Goal: Find specific page/section: Find specific page/section

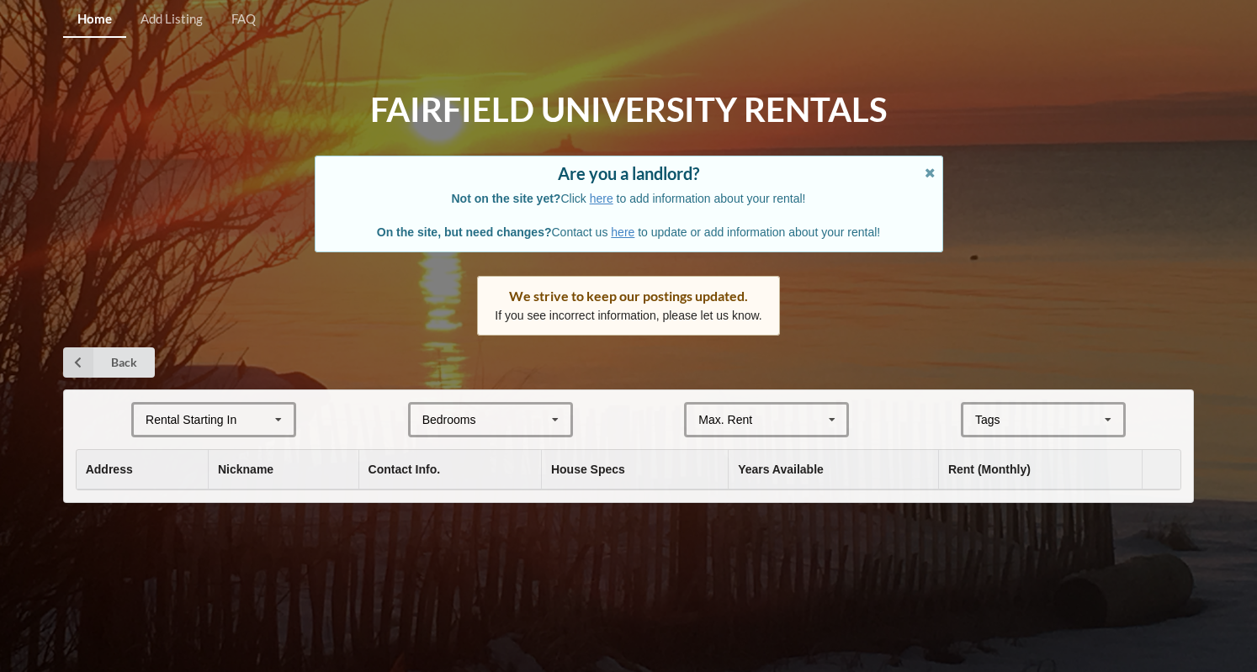
click at [273, 421] on icon at bounding box center [278, 420] width 25 height 31
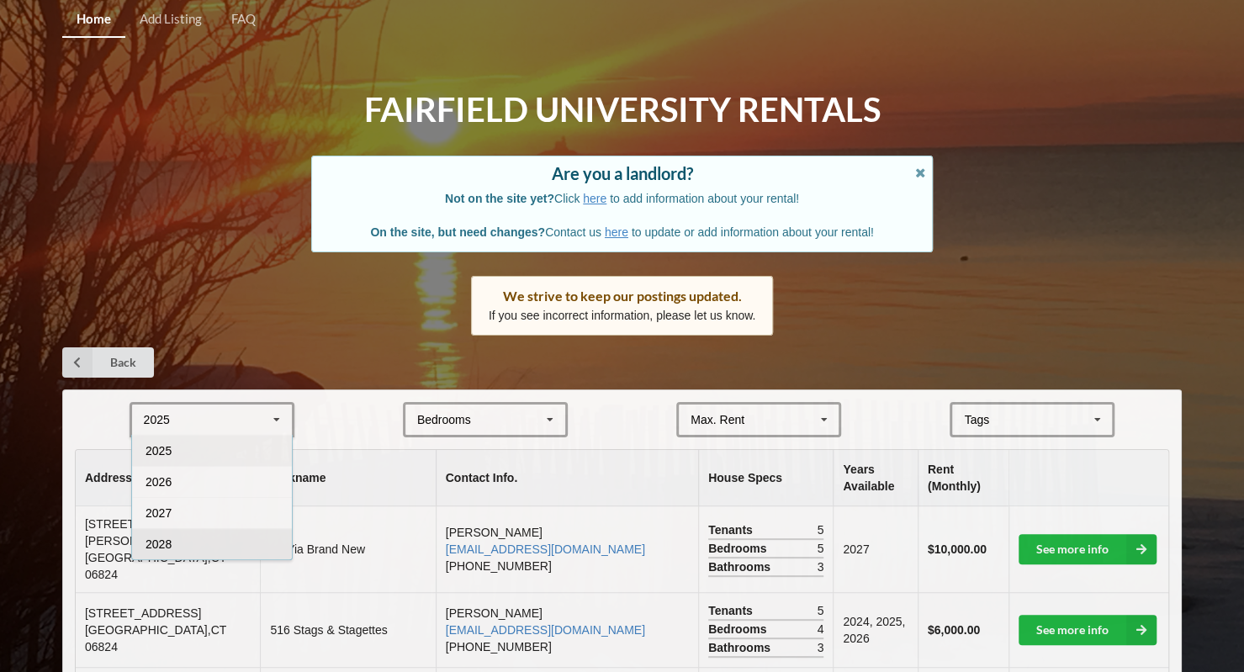
click at [257, 551] on div "2028" at bounding box center [212, 543] width 160 height 31
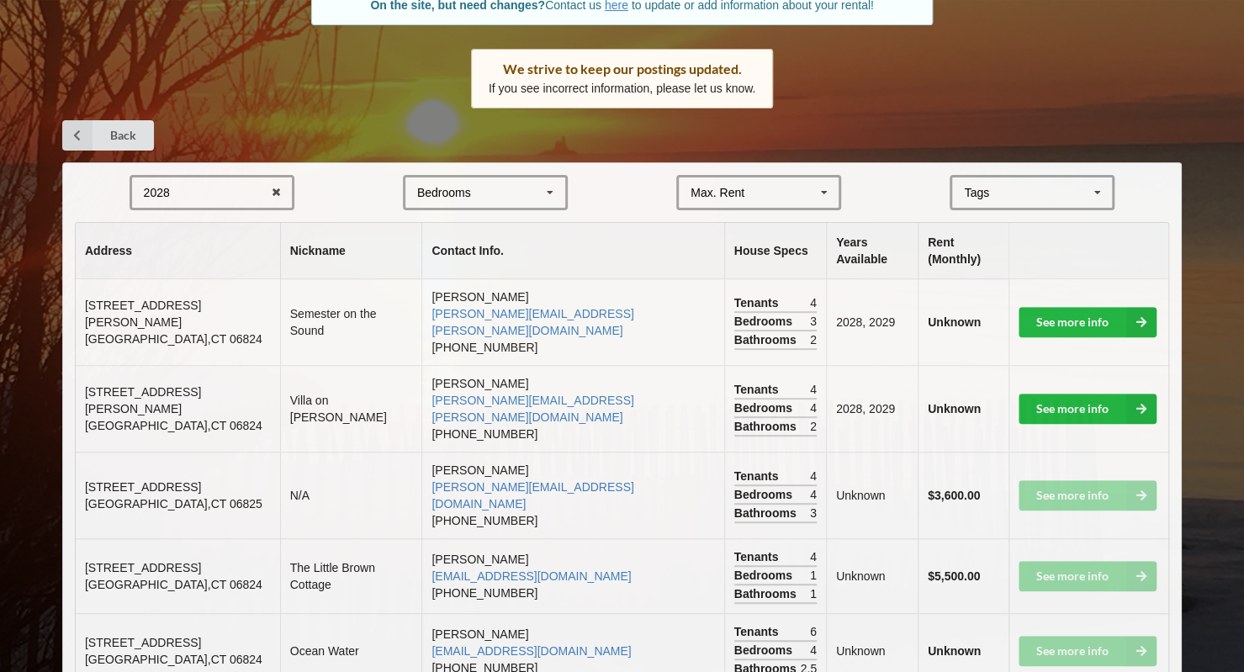
scroll to position [384, 0]
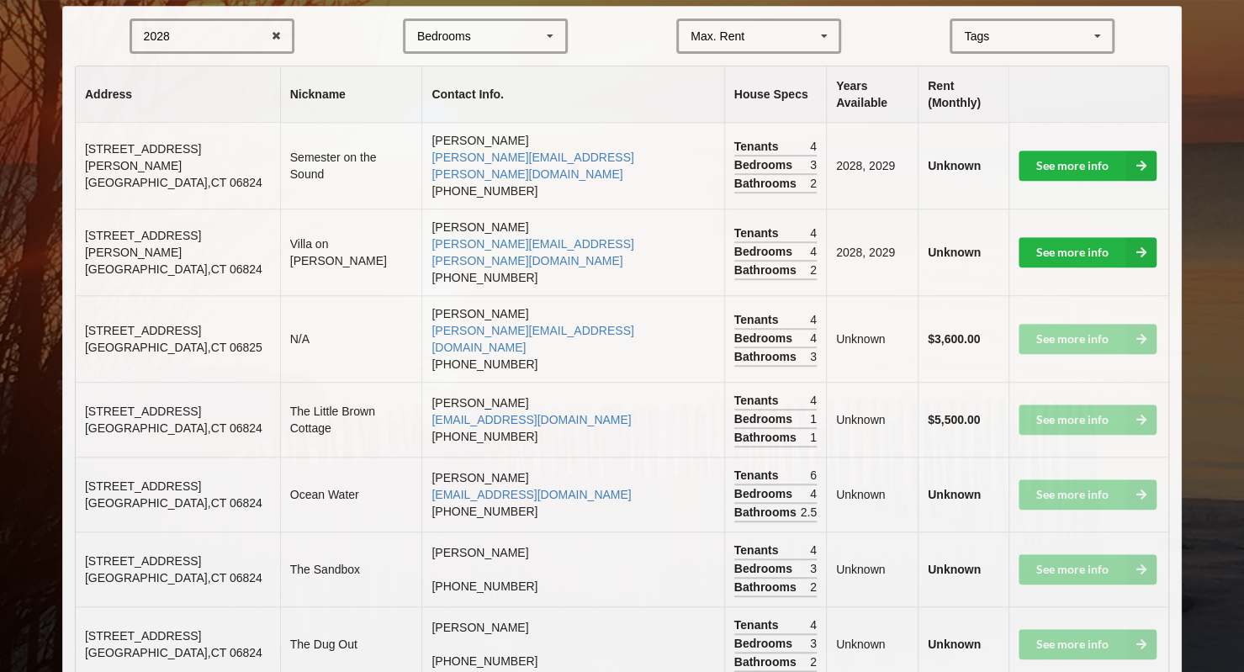
click at [130, 229] on span "[STREET_ADDRESS][PERSON_NAME]" at bounding box center [143, 244] width 116 height 30
click at [156, 263] on span "[GEOGRAPHIC_DATA]" at bounding box center [174, 269] width 178 height 13
drag, startPoint x: 180, startPoint y: 223, endPoint x: 79, endPoint y: 187, distance: 107.3
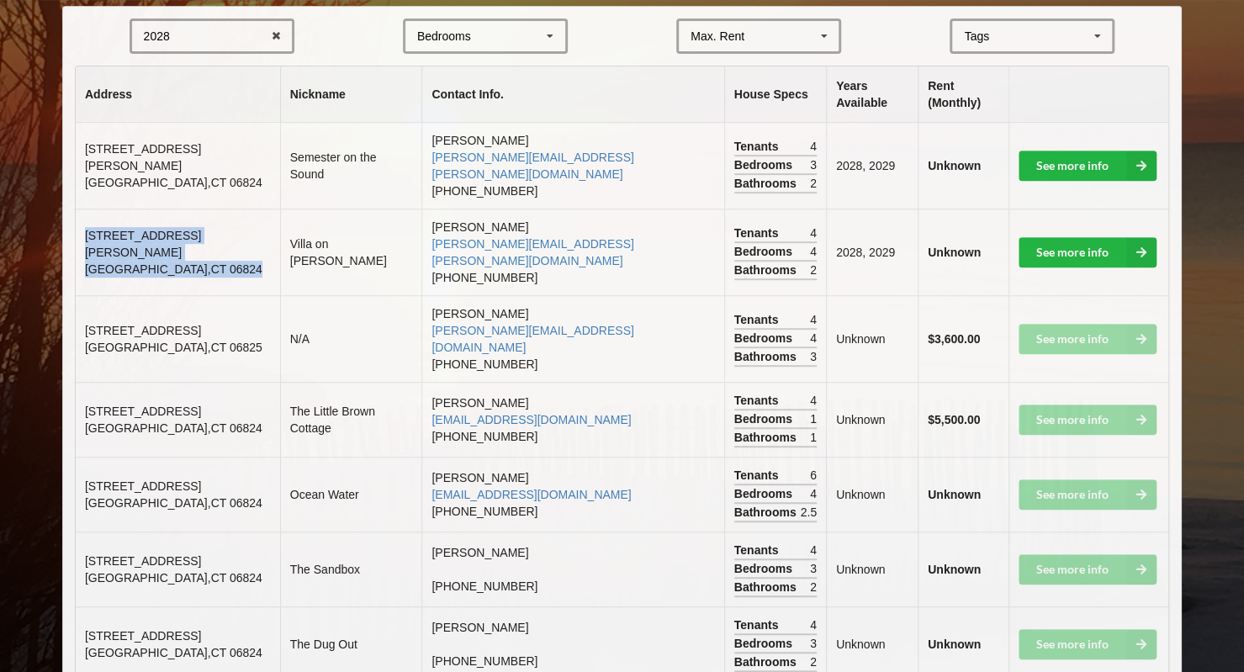
click at [79, 209] on td "[STREET_ADDRESS][PERSON_NAME]" at bounding box center [178, 252] width 204 height 87
copy td "[STREET_ADDRESS][PERSON_NAME]"
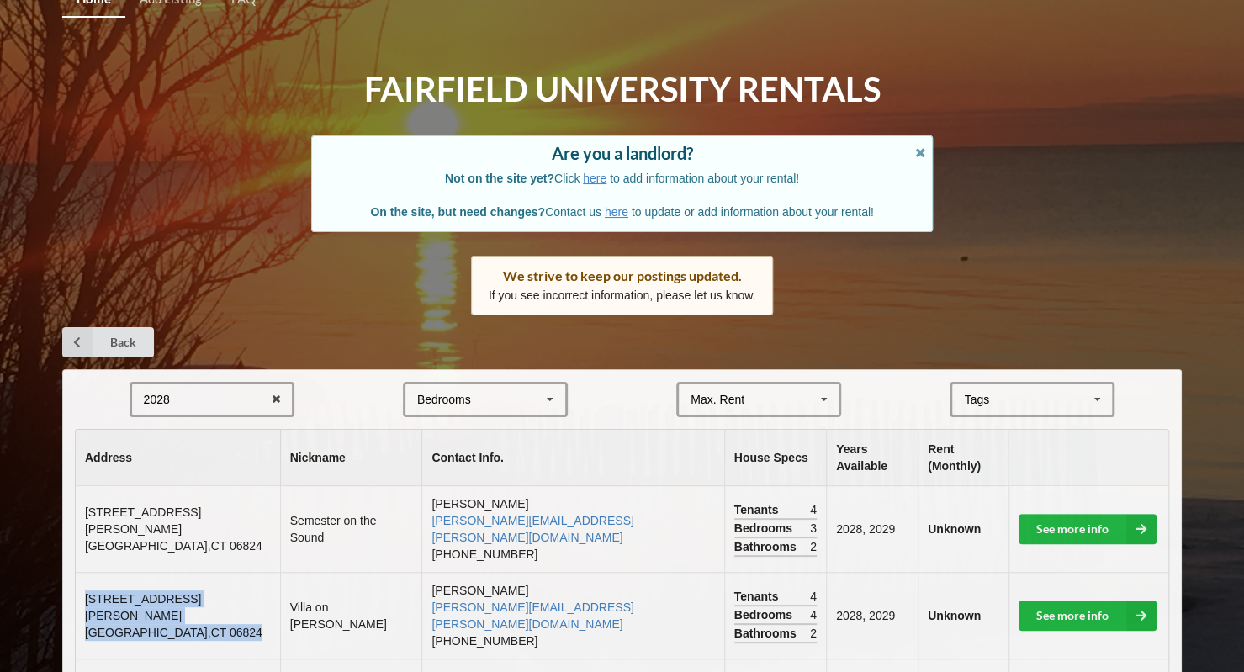
scroll to position [20, 0]
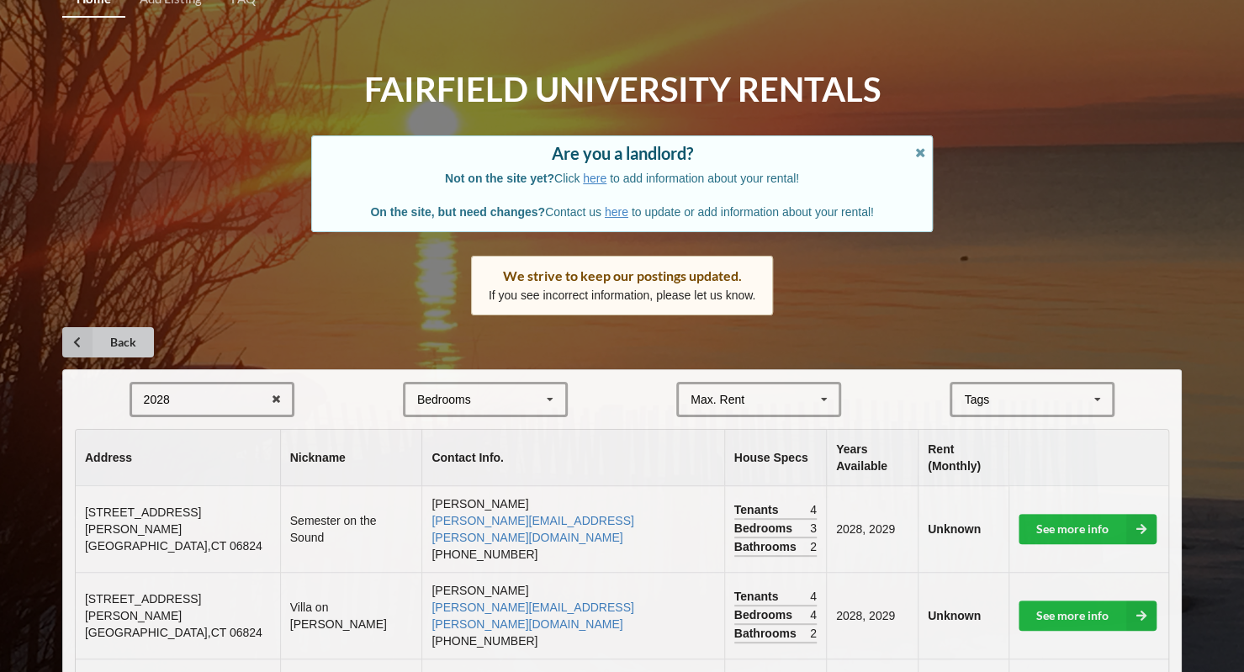
drag, startPoint x: 131, startPoint y: 326, endPoint x: 124, endPoint y: 339, distance: 15.4
click at [124, 339] on div "Home Add Listing FAQ Fairfield University Rentals Are you a landlord? Not on th…" at bounding box center [622, 536] width 1244 height 1112
click at [124, 339] on link "Back" at bounding box center [108, 342] width 92 height 30
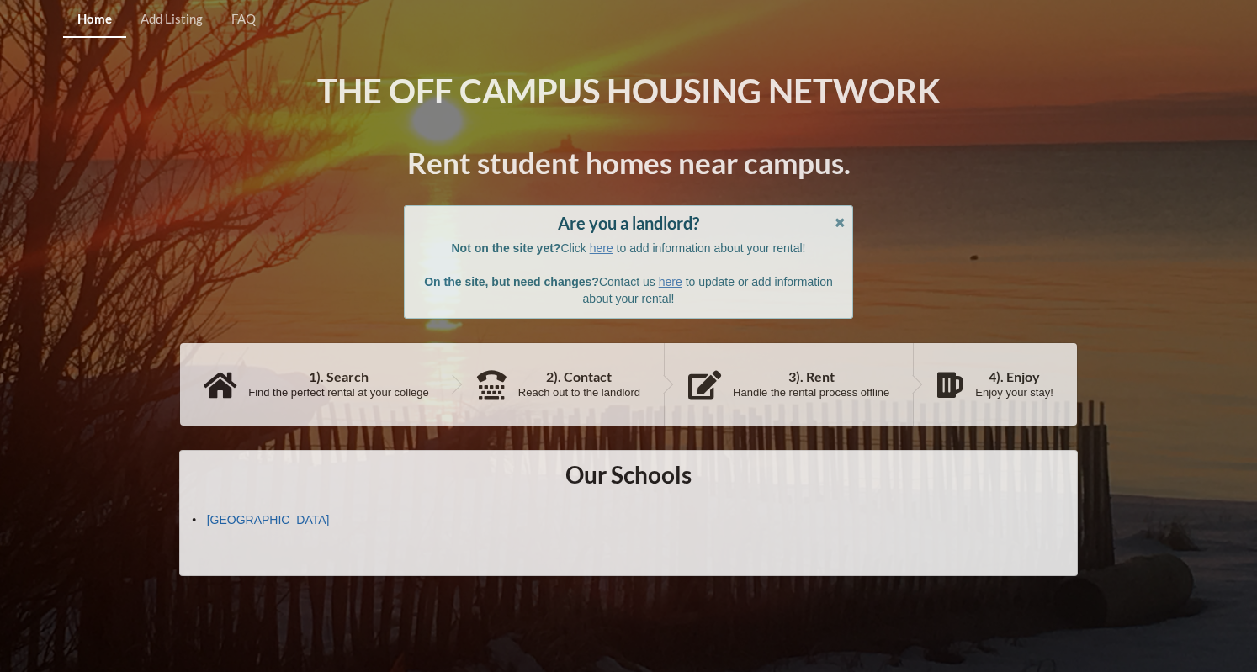
click at [283, 523] on link "[GEOGRAPHIC_DATA]" at bounding box center [268, 519] width 123 height 13
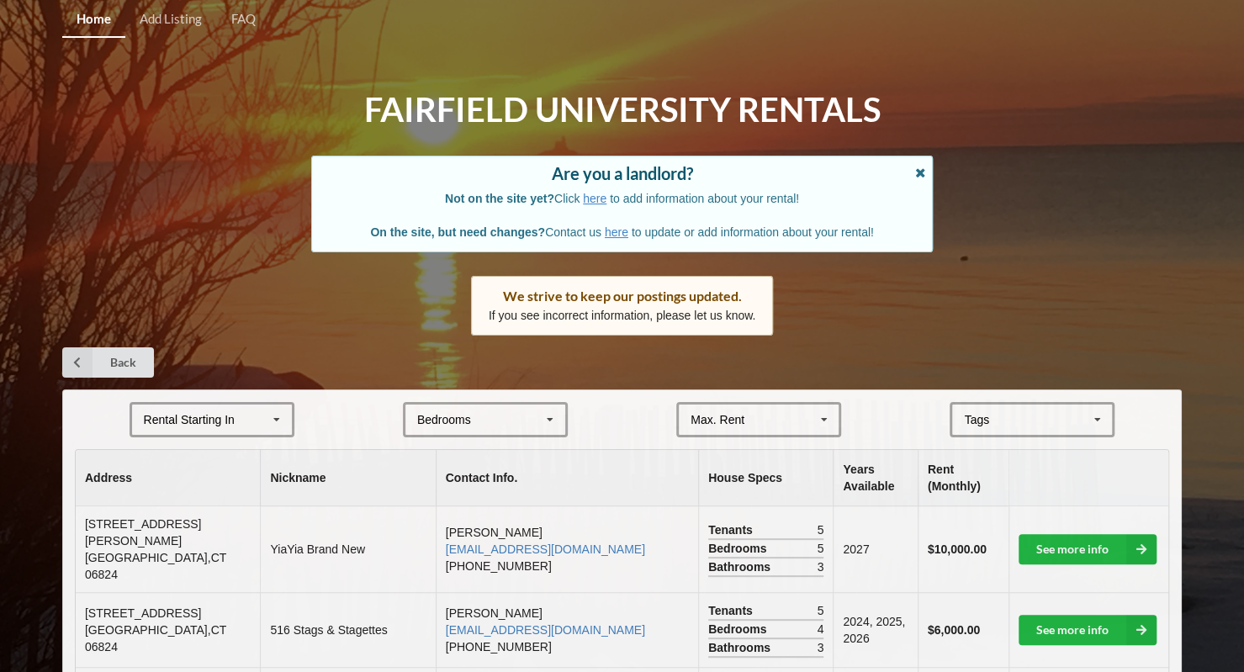
click at [918, 172] on icon at bounding box center [921, 171] width 14 height 12
